Goal: Information Seeking & Learning: Learn about a topic

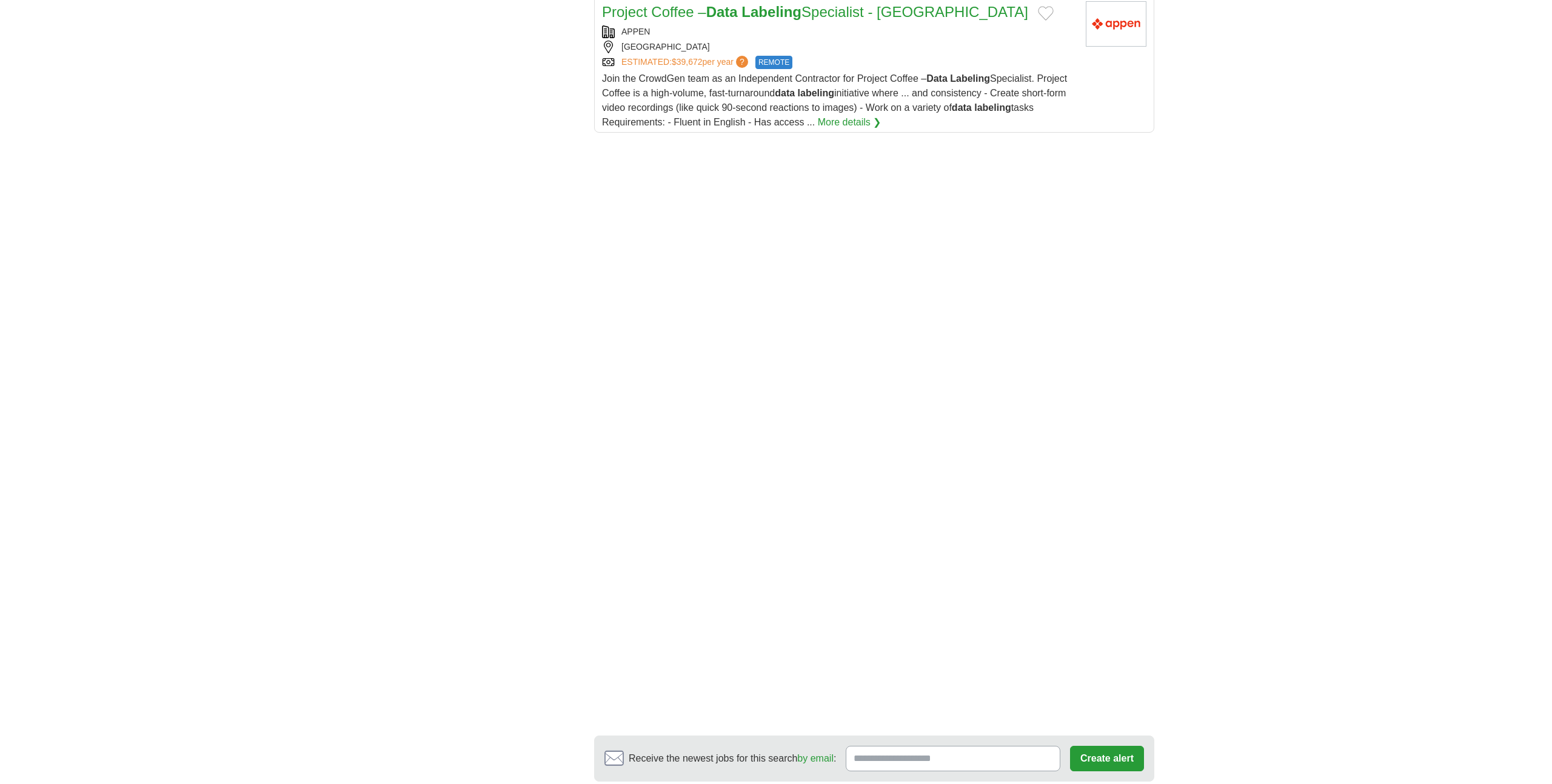
scroll to position [1926, 0]
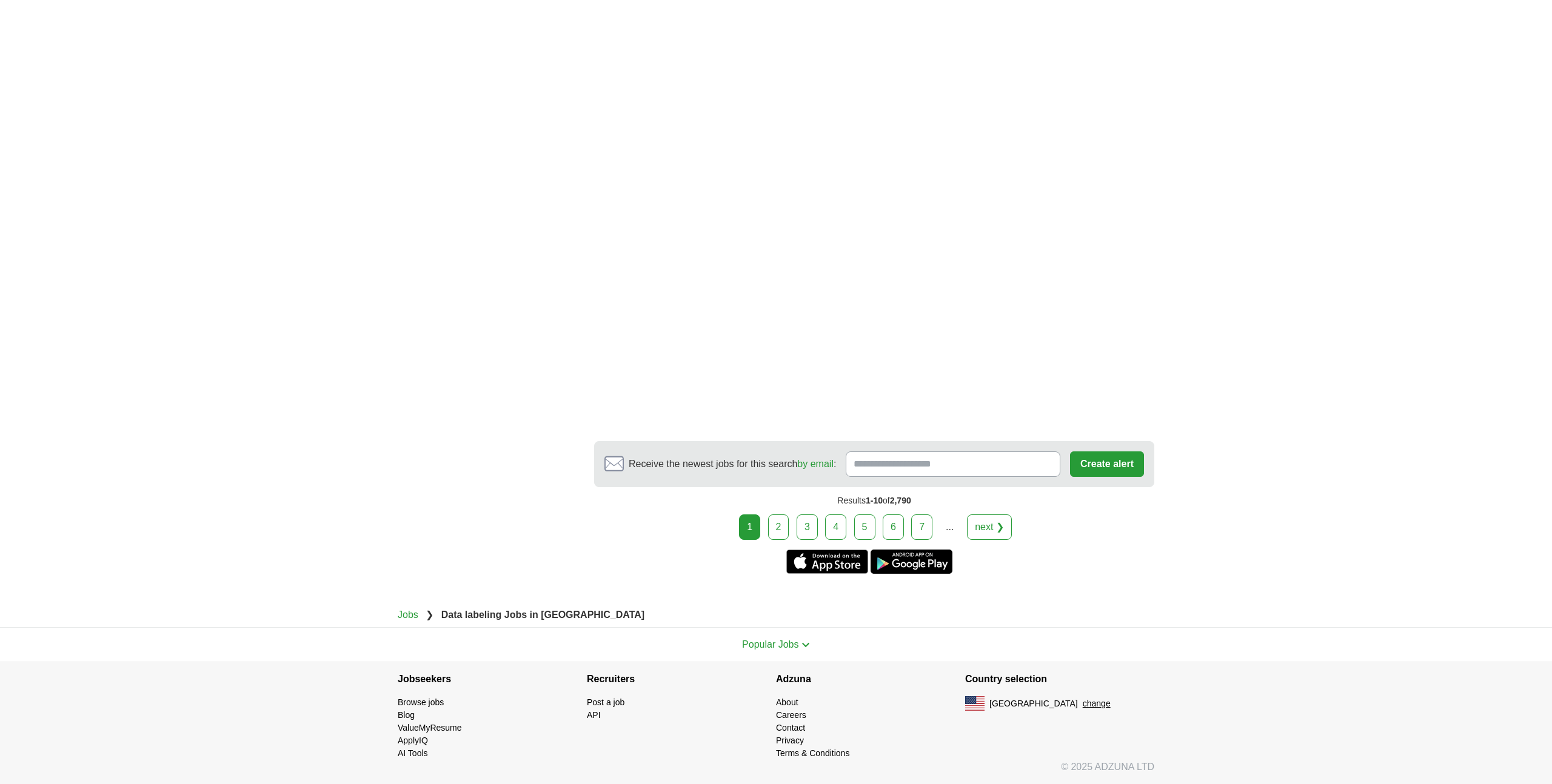
click at [775, 519] on link "2" at bounding box center [779, 527] width 21 height 25
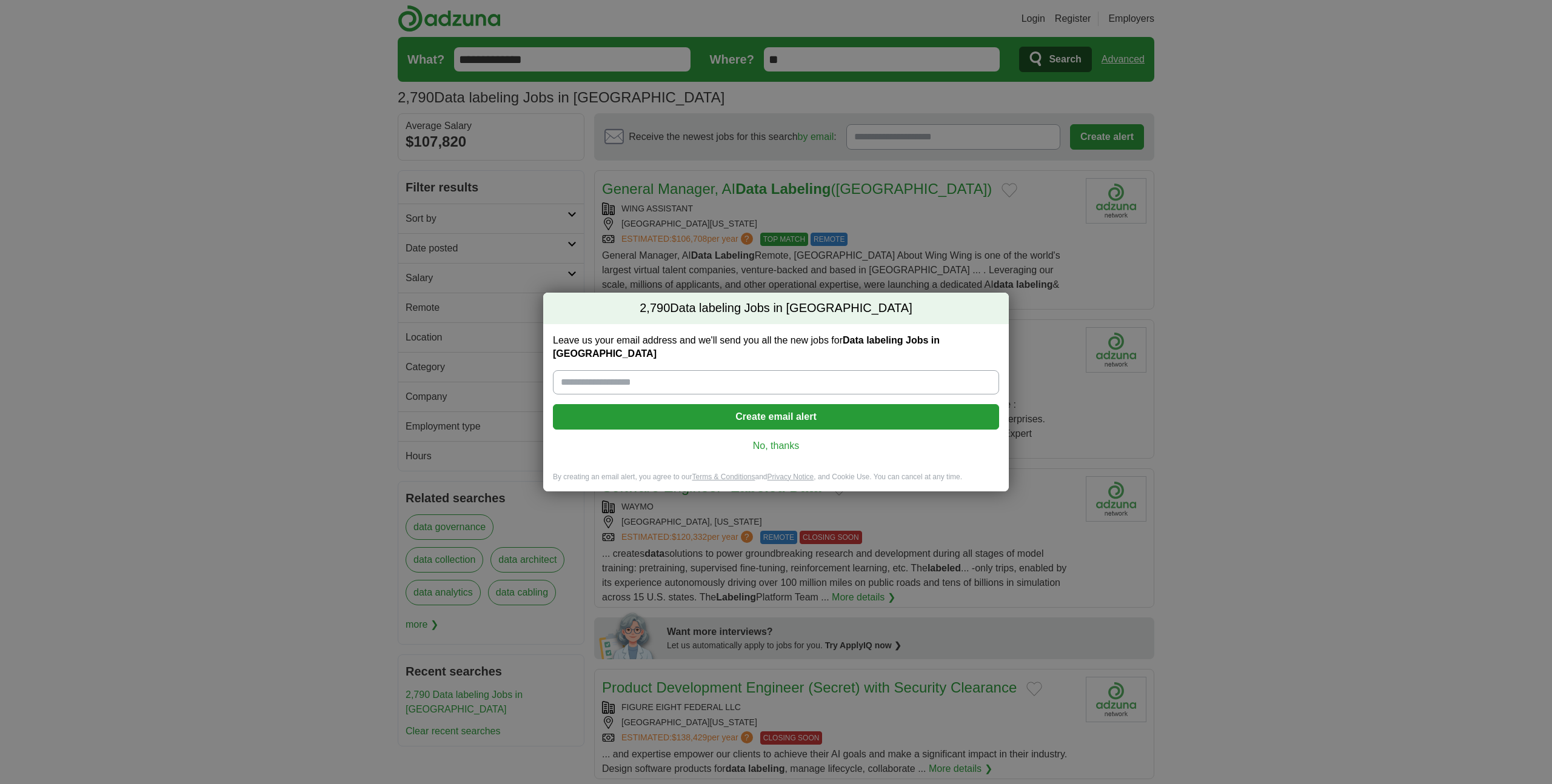
click at [778, 440] on link "No, thanks" at bounding box center [776, 447] width 427 height 14
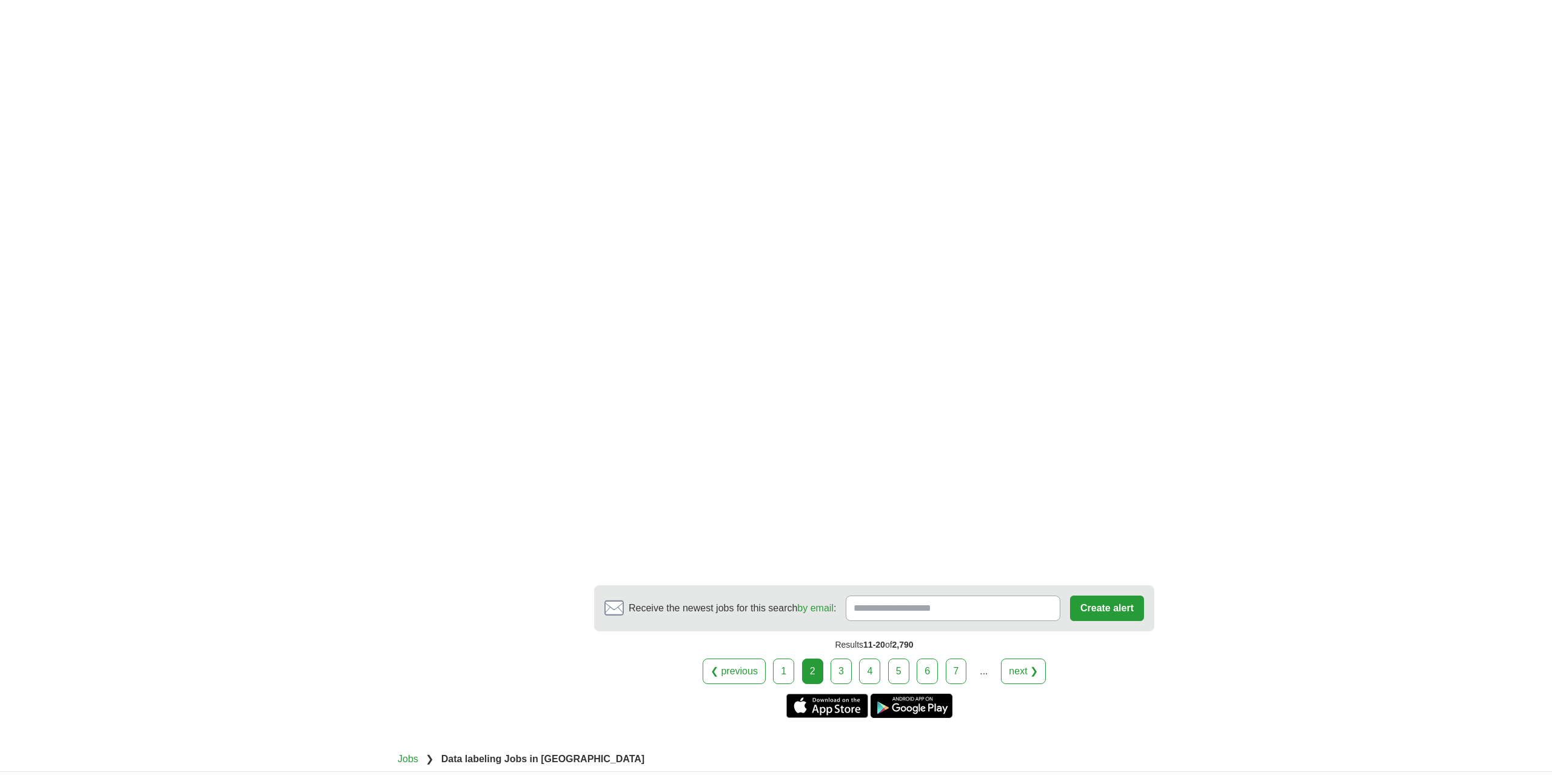
scroll to position [1835, 0]
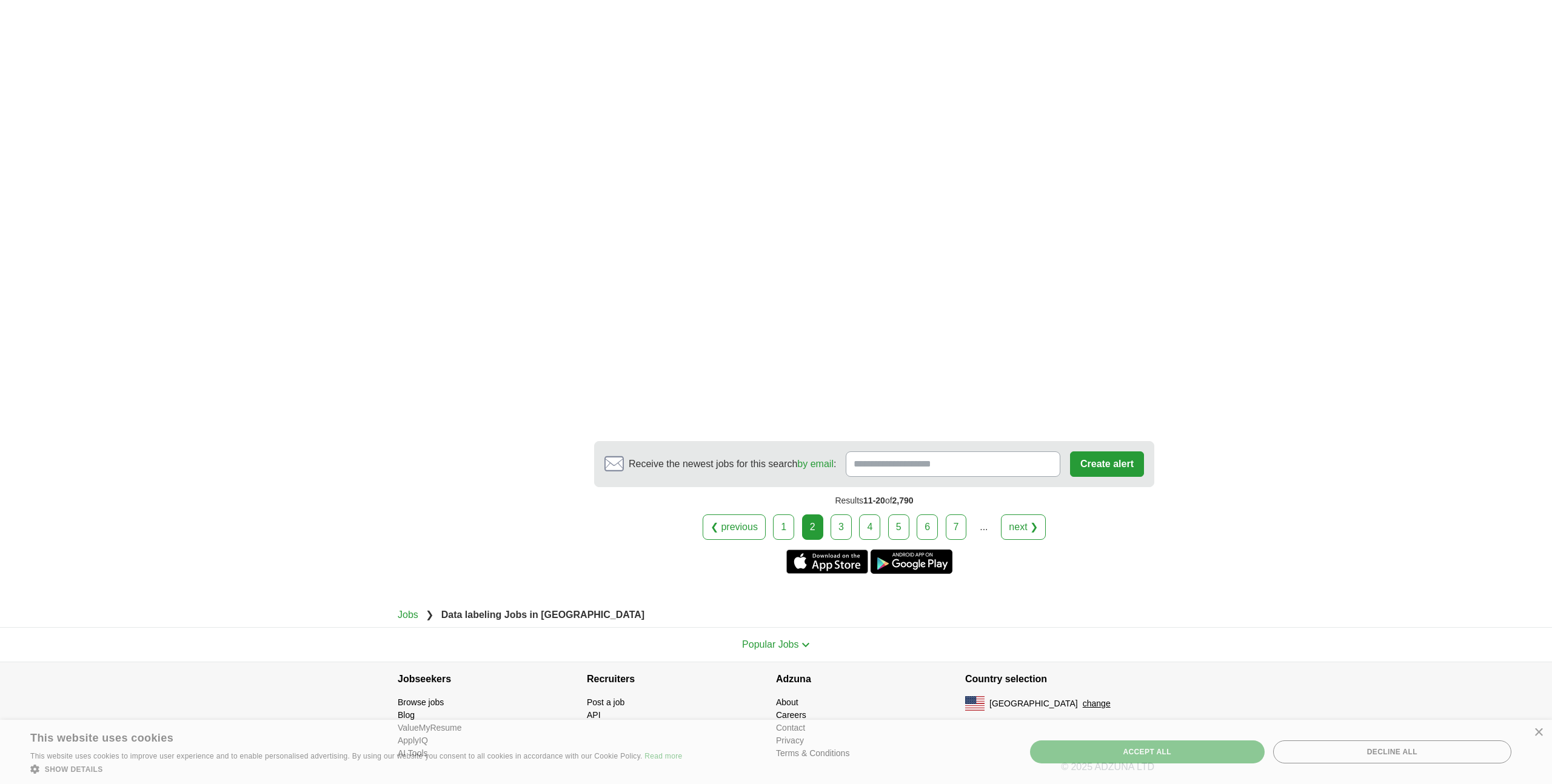
click at [835, 515] on link "3" at bounding box center [841, 527] width 21 height 25
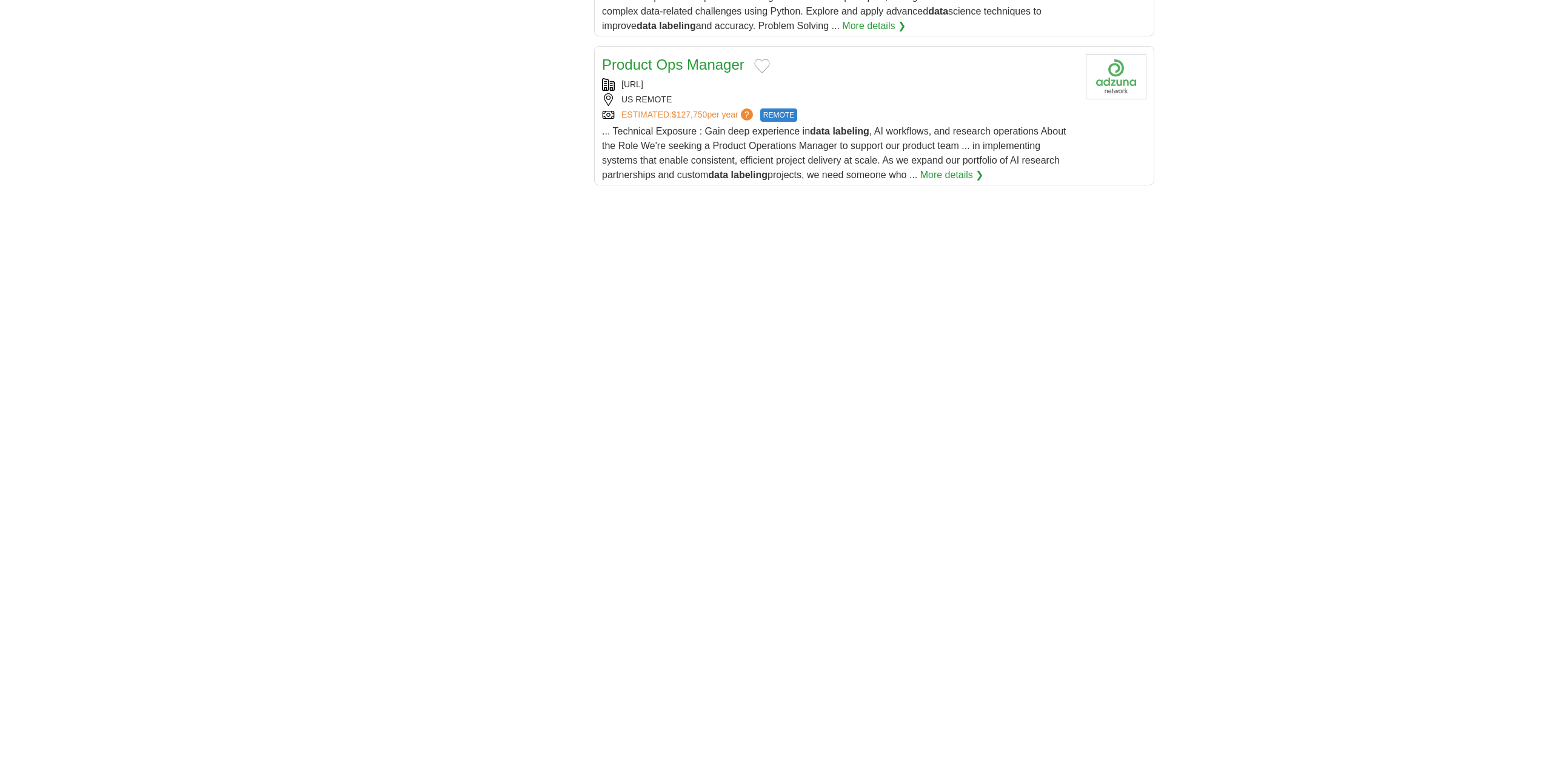
scroll to position [1907, 0]
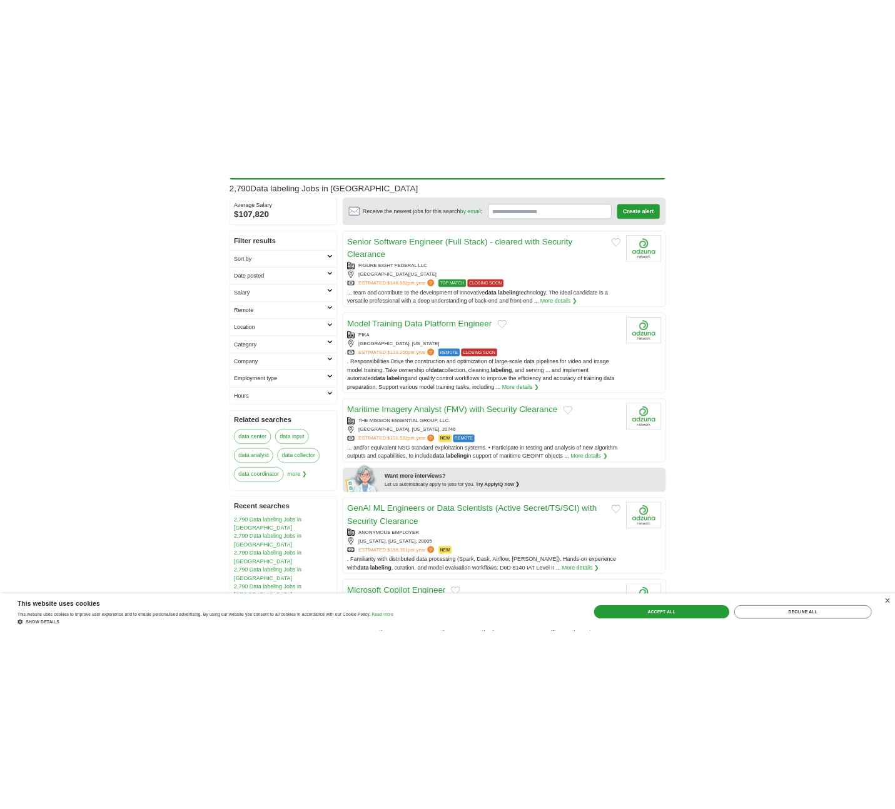
scroll to position [81, 0]
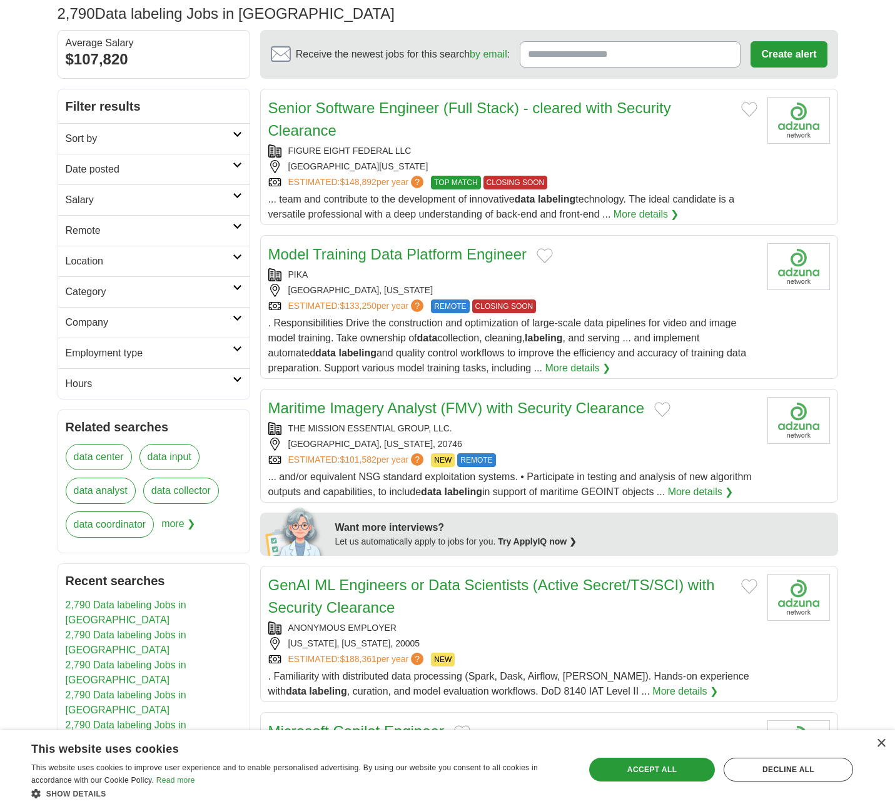
scroll to position [84, 0]
